Goal: Book appointment/travel/reservation

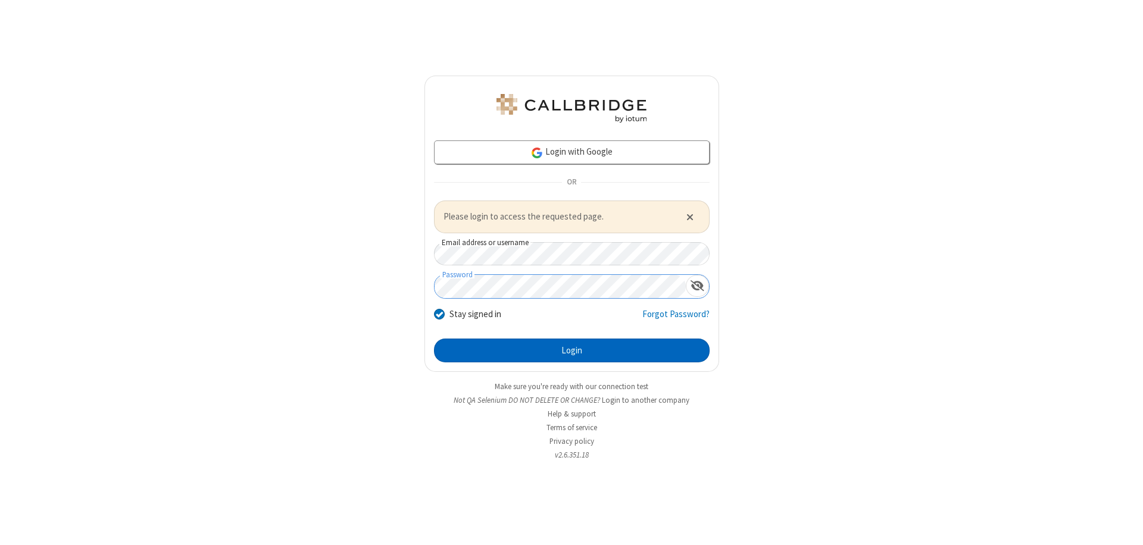
click at [571, 350] on button "Login" at bounding box center [572, 351] width 276 height 24
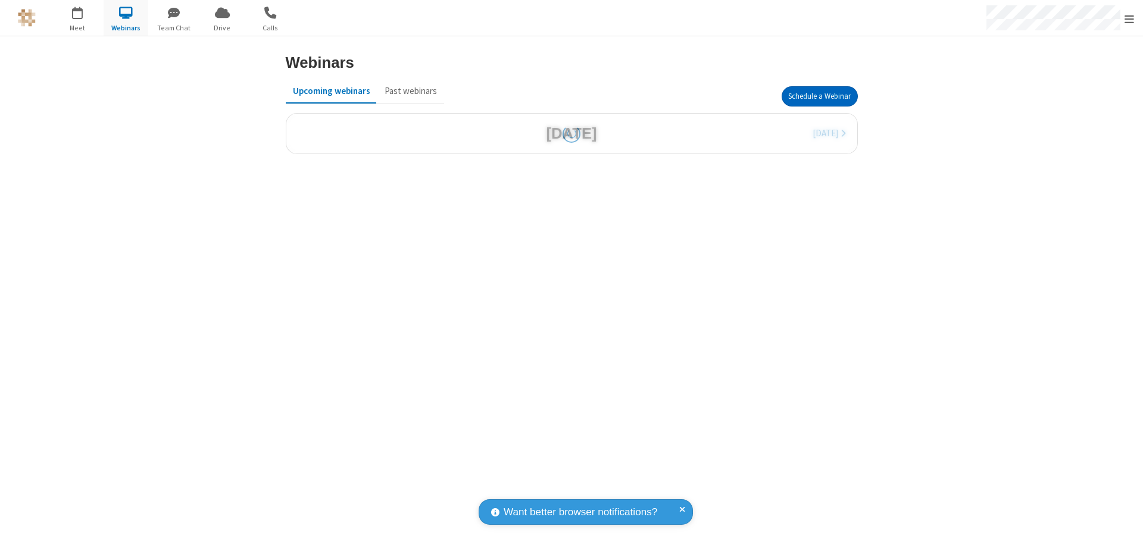
click at [819, 96] on button "Schedule a Webinar" at bounding box center [820, 96] width 76 height 20
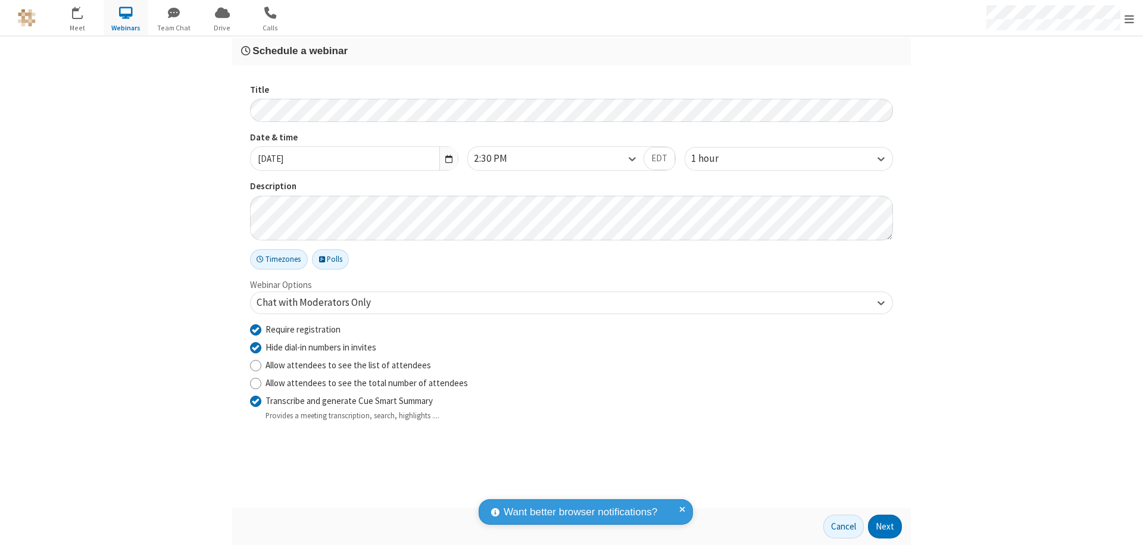
click at [255, 329] on input "Require registration" at bounding box center [255, 329] width 11 height 12
checkbox input "false"
click at [885, 527] on button "Next" at bounding box center [885, 527] width 34 height 24
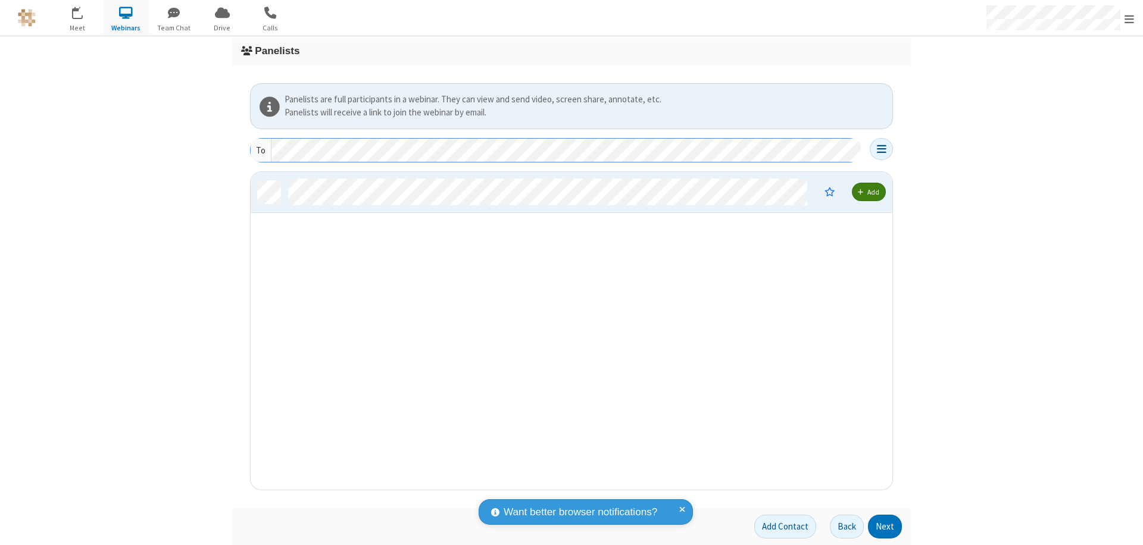
scroll to position [309, 633]
click at [885, 527] on button "Next" at bounding box center [885, 527] width 34 height 24
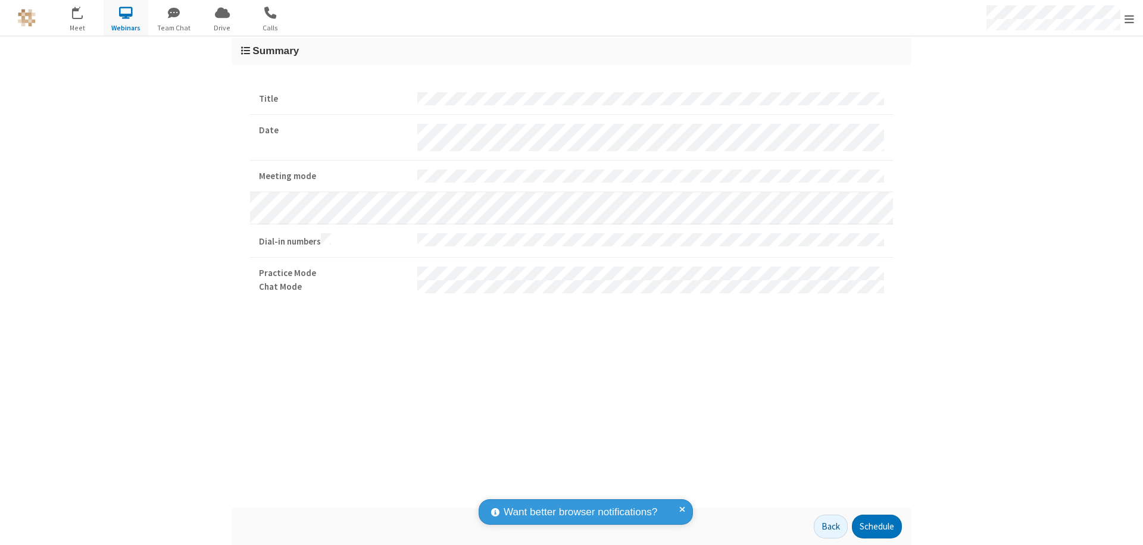
click at [876, 527] on button "Schedule" at bounding box center [877, 527] width 50 height 24
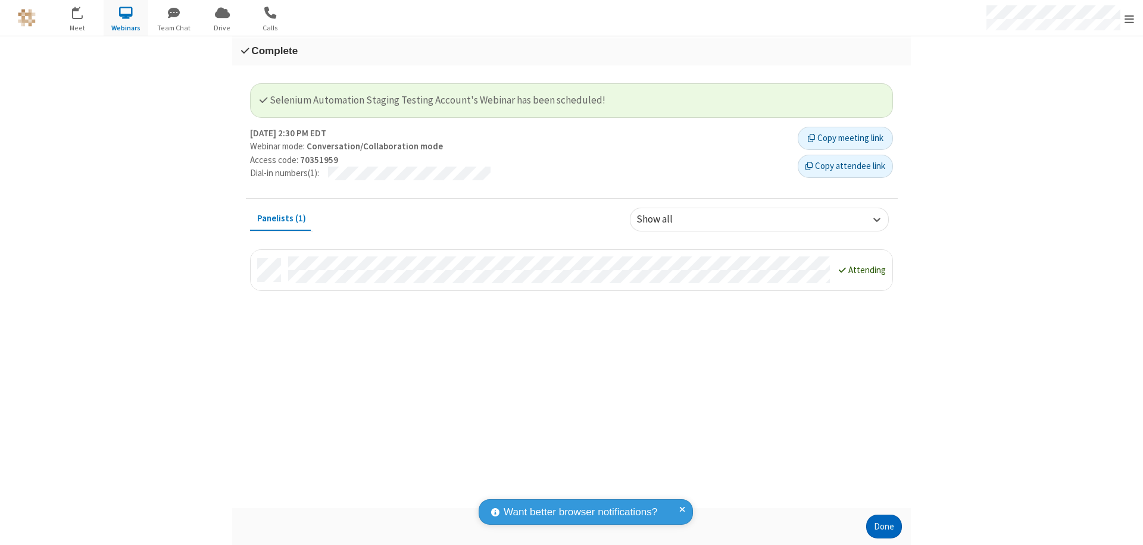
click at [884, 527] on button "Done" at bounding box center [884, 527] width 36 height 24
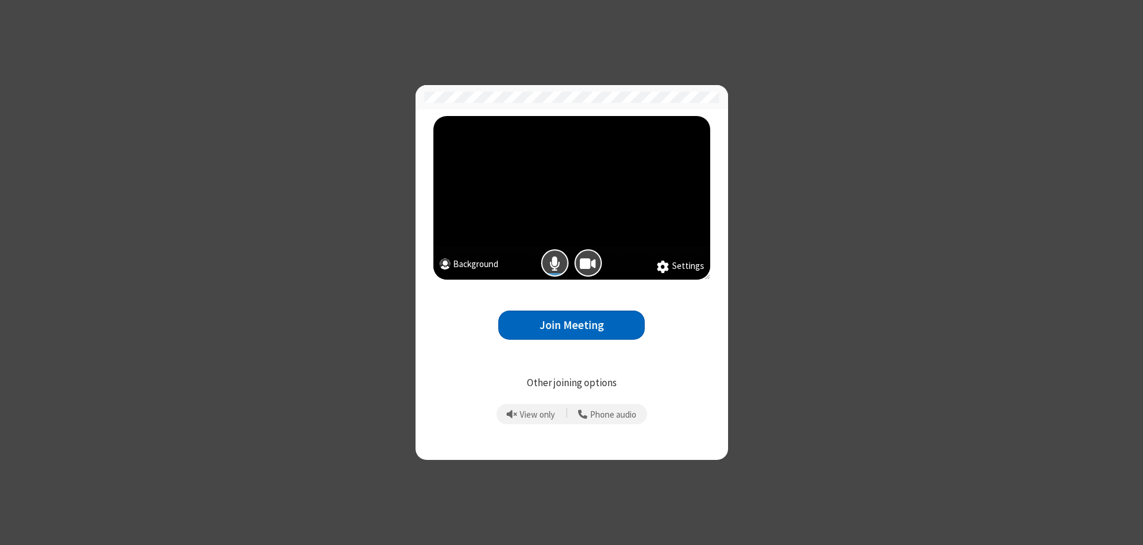
click at [571, 325] on button "Join Meeting" at bounding box center [571, 325] width 146 height 29
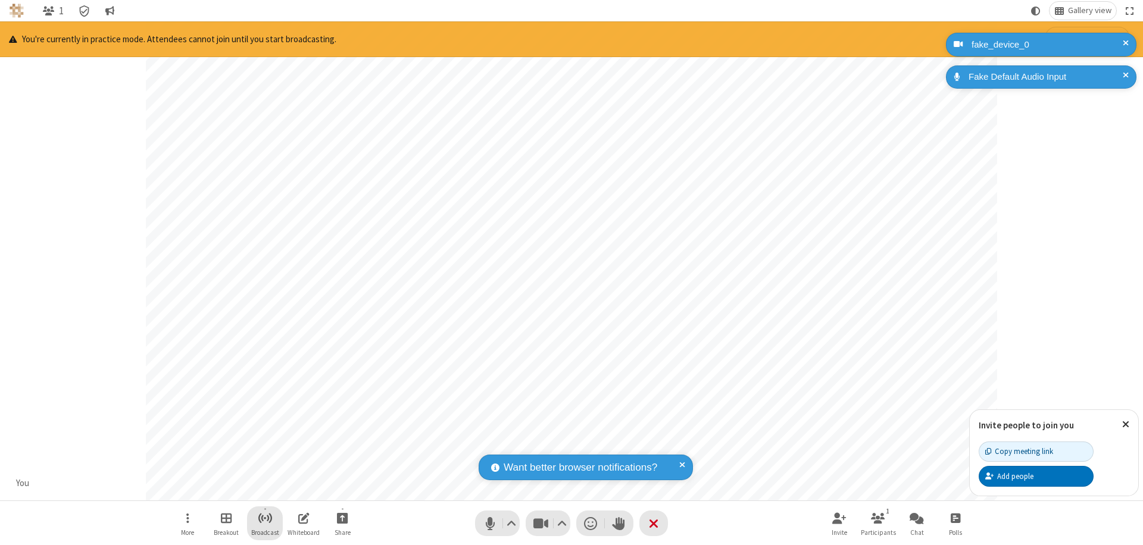
click at [264, 518] on span "Start broadcast" at bounding box center [265, 518] width 15 height 15
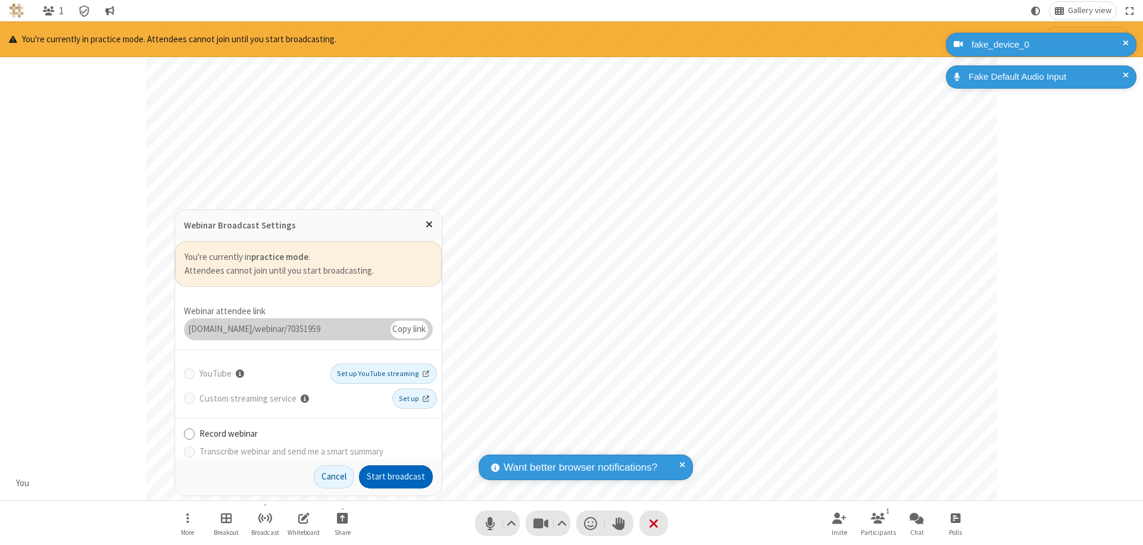
click at [396, 477] on button "Start broadcast" at bounding box center [396, 477] width 74 height 24
